Goal: Task Accomplishment & Management: Manage account settings

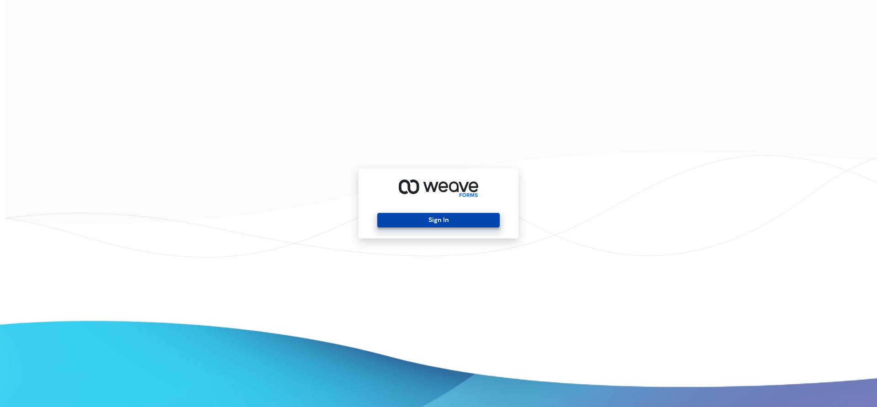
click at [424, 222] on button "Sign In" at bounding box center [438, 220] width 122 height 15
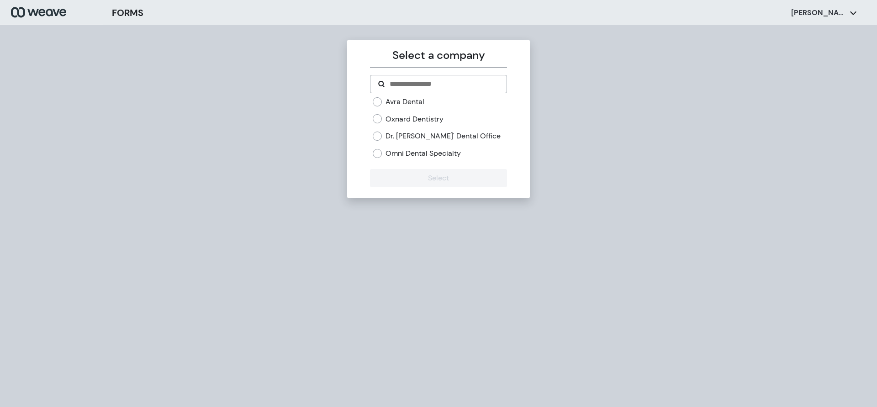
click at [402, 119] on label "Oxnard Dentistry" at bounding box center [414, 119] width 58 height 10
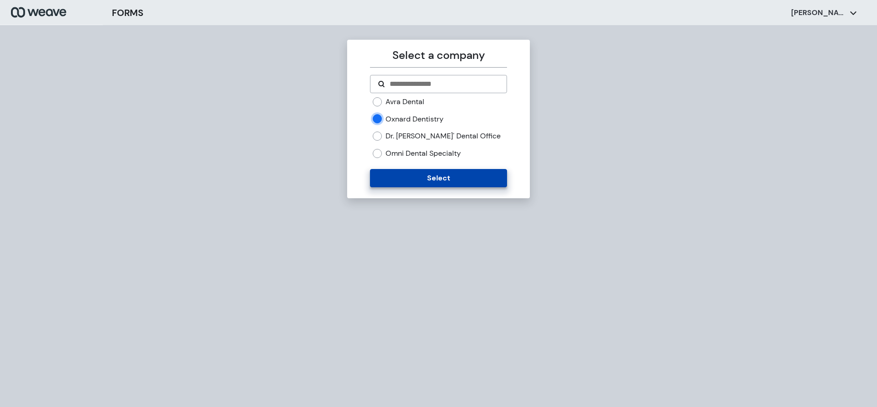
click at [402, 175] on button "Select" at bounding box center [438, 178] width 137 height 18
